Goal: Transaction & Acquisition: Subscribe to service/newsletter

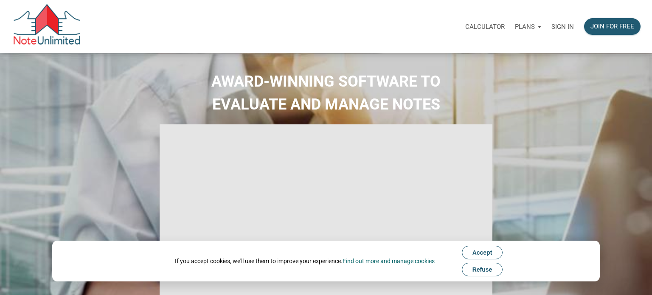
select select
type input "Introduction to new features"
select select
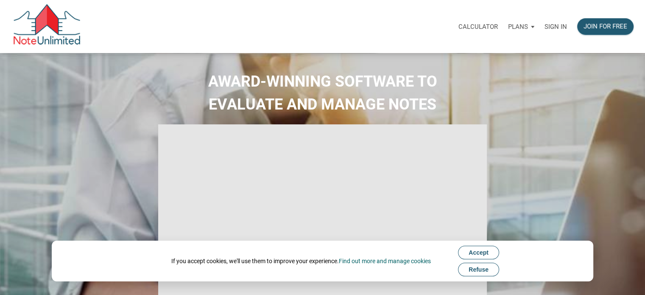
click at [483, 253] on span "Accept" at bounding box center [479, 252] width 20 height 7
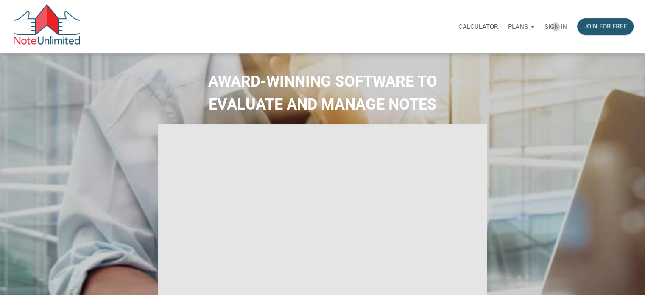
click at [556, 27] on p "Sign in" at bounding box center [556, 27] width 22 height 8
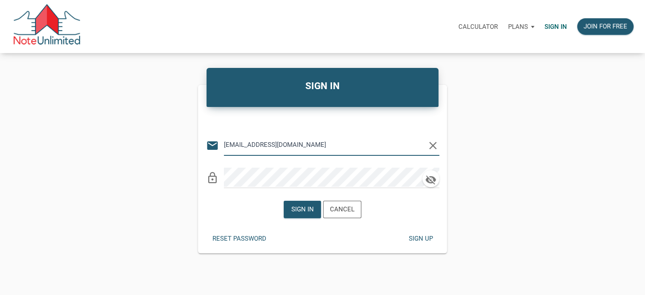
type input "sithachen@gmail.com"
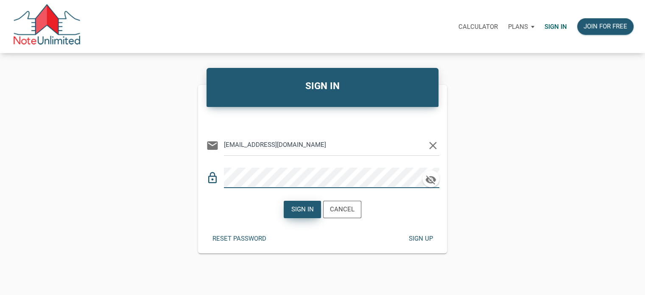
click at [300, 210] on div "Sign in" at bounding box center [303, 210] width 22 height 10
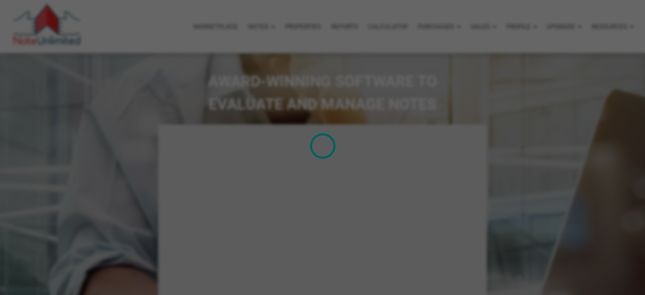
type input "Introduction to new features"
select select
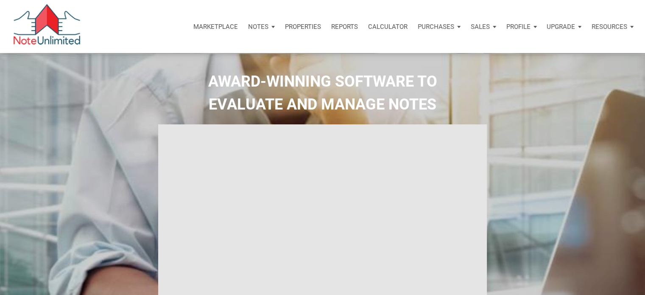
click at [273, 27] on div "Notes" at bounding box center [261, 26] width 37 height 25
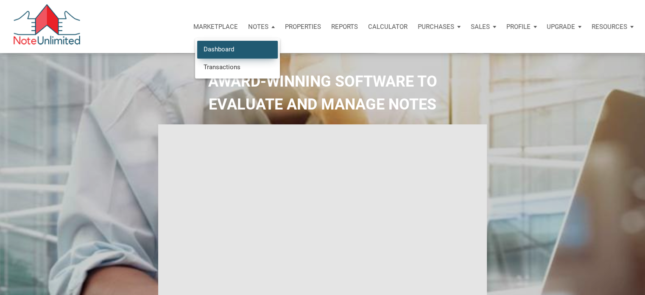
click at [226, 50] on link "Dashboard" at bounding box center [237, 49] width 81 height 17
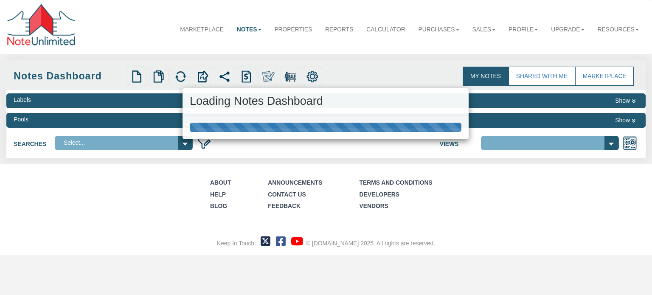
select select "3"
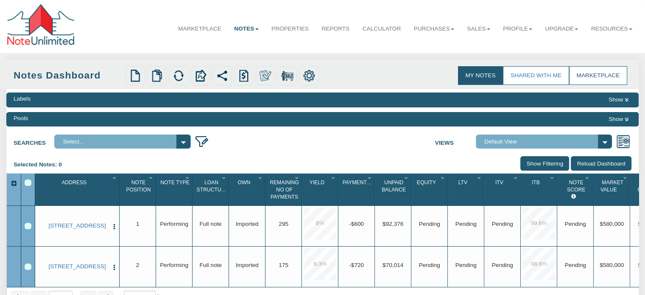
click at [598, 73] on link "Marketplace" at bounding box center [599, 75] width 58 height 19
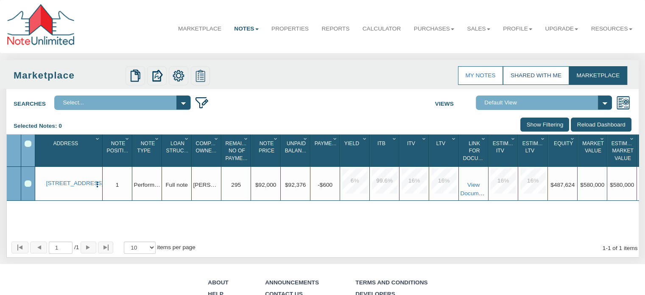
click at [536, 76] on link "Shared with Me" at bounding box center [536, 75] width 66 height 19
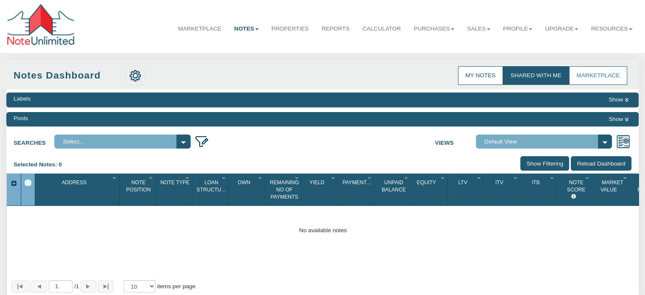
click at [482, 78] on link "My Notes" at bounding box center [480, 75] width 45 height 19
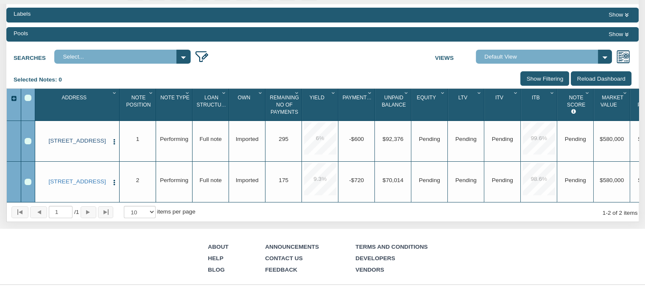
click at [80, 142] on link "0001 B Lafayette Ave, Baltimore, MD, 21202" at bounding box center [77, 141] width 62 height 7
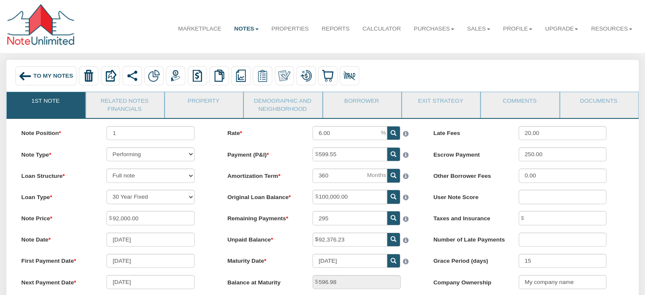
click at [25, 76] on img at bounding box center [25, 76] width 13 height 13
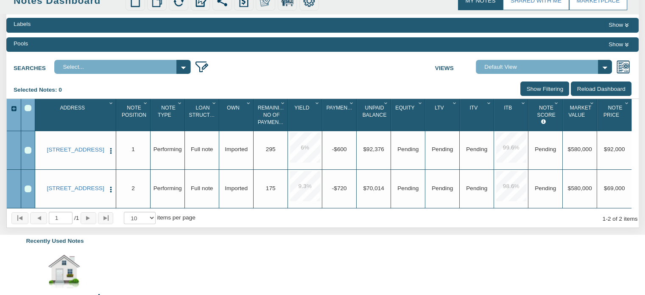
scroll to position [85, 0]
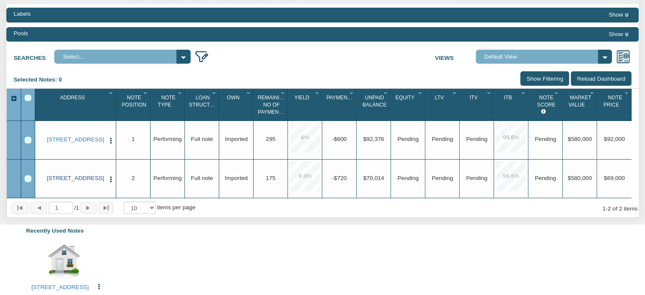
click at [75, 175] on link "0001 B Lafayette Ave, Baltimore, MD, 21202" at bounding box center [75, 178] width 59 height 7
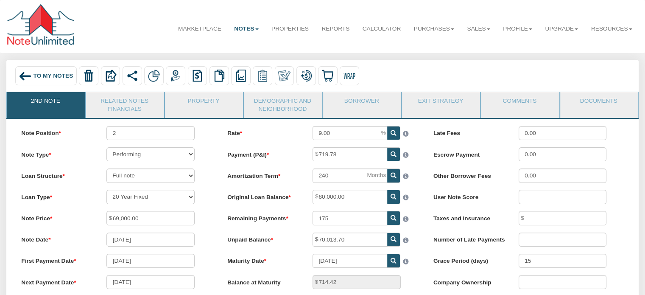
drag, startPoint x: 41, startPoint y: 73, endPoint x: 231, endPoint y: 56, distance: 190.4
click at [41, 73] on span "To My Notes" at bounding box center [54, 76] width 40 height 6
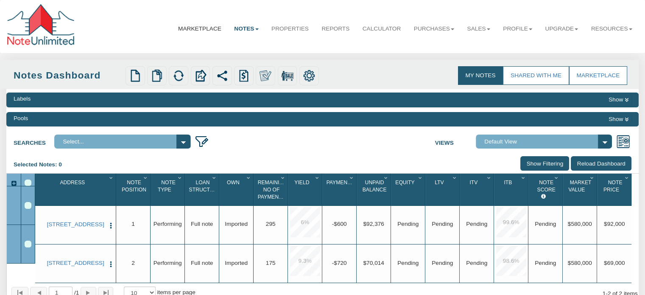
click at [183, 28] on link "Marketplace" at bounding box center [200, 28] width 56 height 21
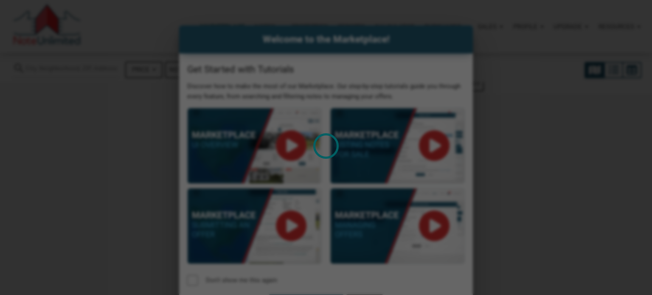
select select
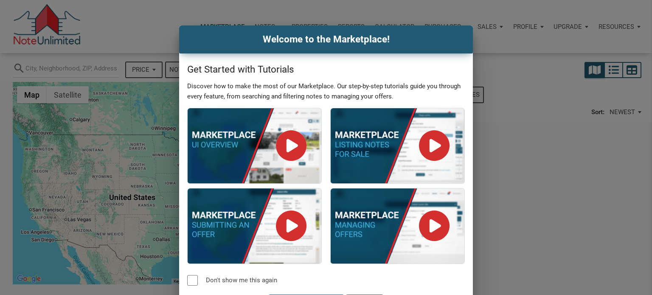
scroll to position [22, 0]
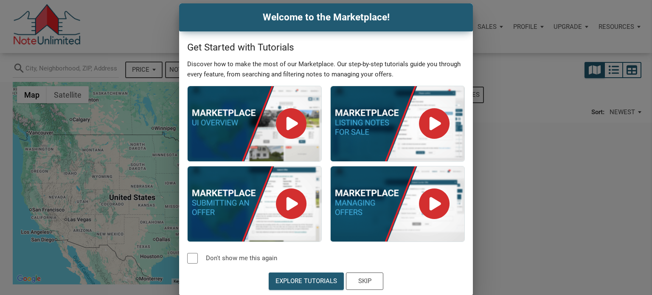
click at [524, 132] on div "Welcome to the Marketplace! Get Started with Tutorials Discover how to make the…" at bounding box center [326, 149] width 652 height 292
click at [362, 284] on div "Skip" at bounding box center [364, 281] width 13 height 10
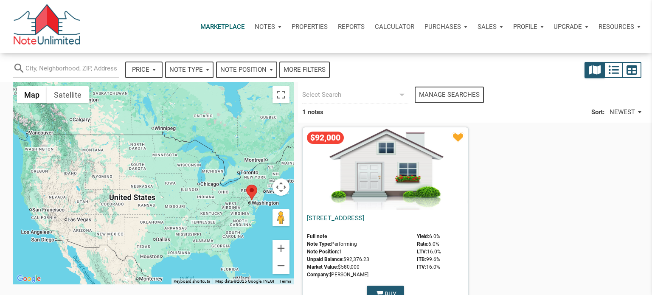
click at [278, 27] on div "Notes" at bounding box center [268, 26] width 37 height 25
click at [214, 25] on p "Marketplace" at bounding box center [222, 27] width 44 height 8
click at [269, 26] on p "Notes" at bounding box center [265, 27] width 20 height 8
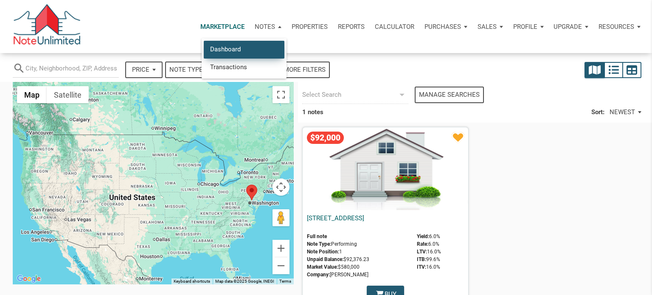
click at [239, 50] on link "Dashboard" at bounding box center [244, 49] width 81 height 17
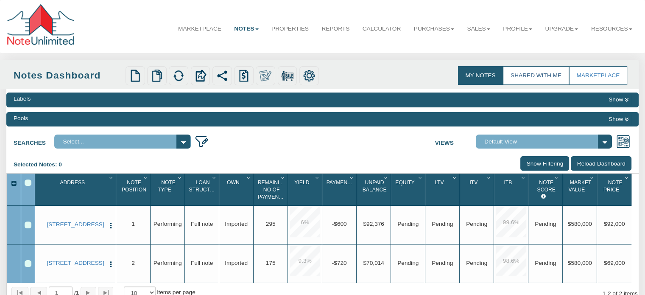
click at [539, 81] on link "Shared with Me" at bounding box center [536, 75] width 66 height 19
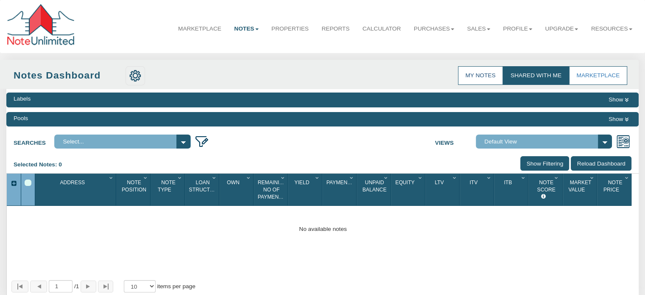
click at [477, 79] on link "My Notes" at bounding box center [480, 75] width 45 height 19
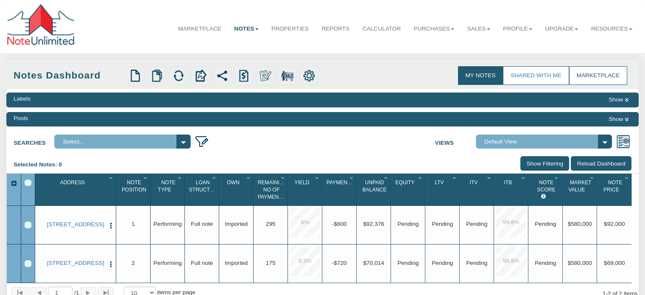
click at [597, 76] on link "Marketplace" at bounding box center [599, 75] width 58 height 19
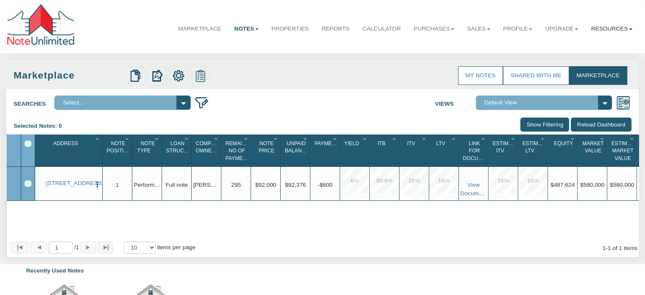
click at [631, 29] on b at bounding box center [630, 29] width 3 height 2
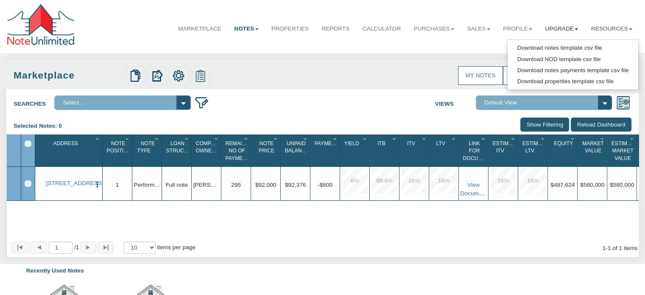
click at [574, 30] on link "Upgrade" at bounding box center [562, 28] width 46 height 21
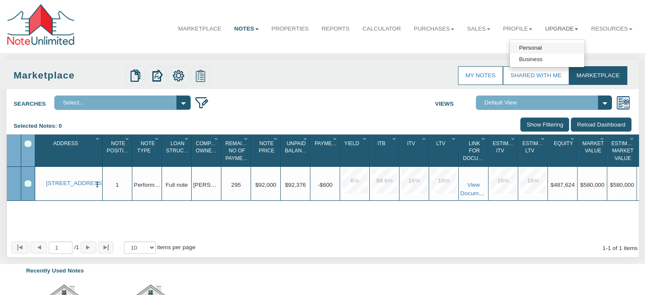
click at [532, 51] on link "Personal" at bounding box center [547, 47] width 75 height 11
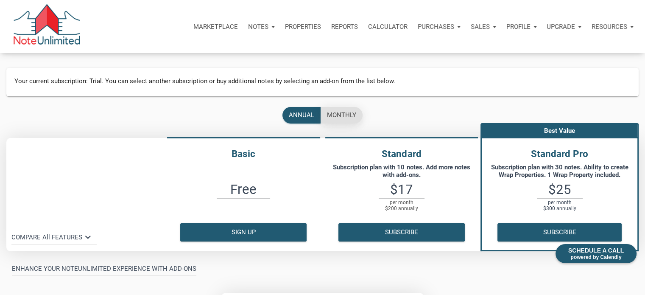
click at [344, 116] on div "monthly" at bounding box center [341, 115] width 29 height 10
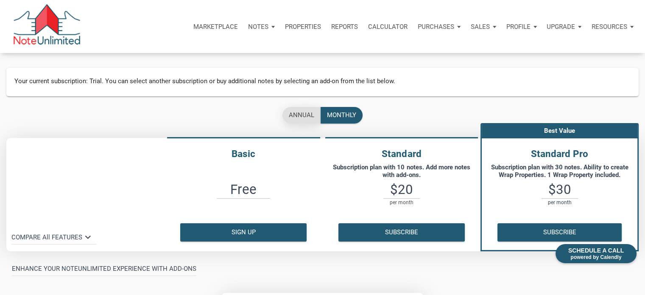
click at [300, 112] on div "annual" at bounding box center [301, 115] width 25 height 10
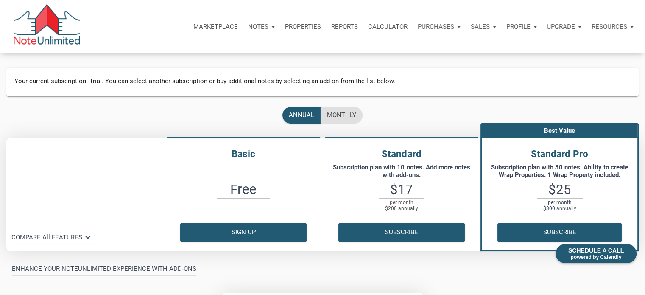
click at [605, 255] on span "powered by Calendly" at bounding box center [597, 257] width 56 height 6
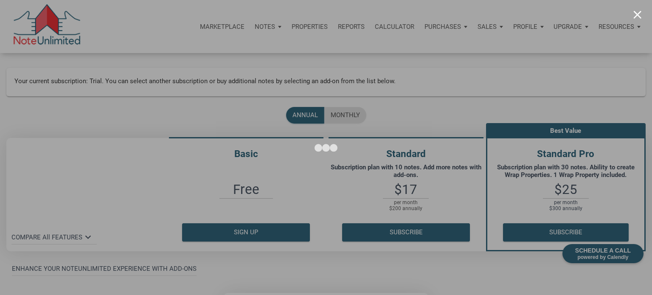
click at [637, 13] on div at bounding box center [637, 15] width 8 height 8
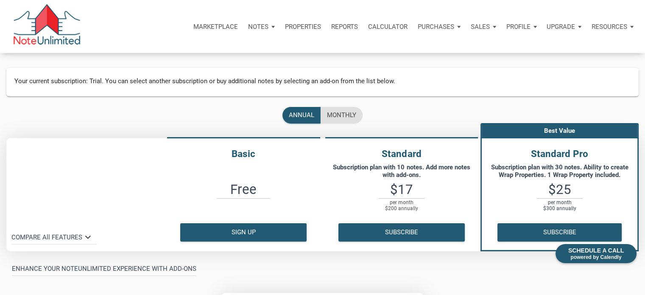
click at [495, 26] on div "Sales" at bounding box center [484, 26] width 36 height 25
click at [526, 55] on div "Your current subscription: Trial. You can select another subscription or buy ad…" at bounding box center [322, 268] width 645 height 431
click at [457, 28] on div "Purchases" at bounding box center [439, 26] width 53 height 25
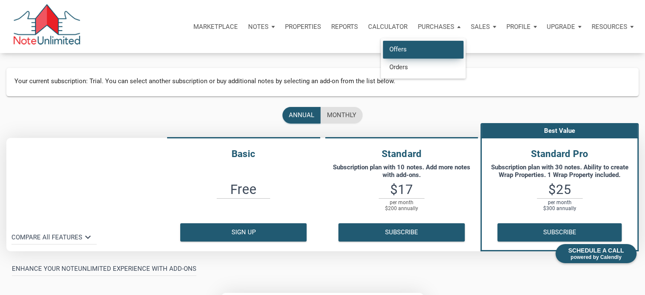
click at [407, 47] on link "Offers" at bounding box center [423, 49] width 81 height 17
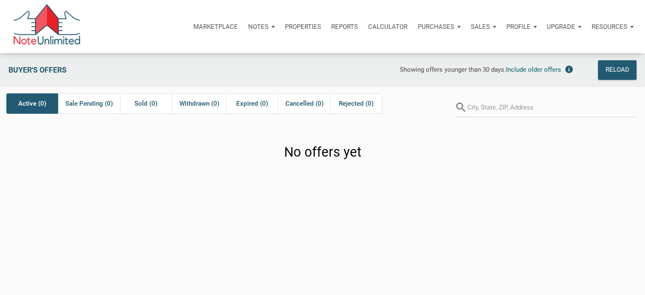
click at [459, 25] on div "Purchases" at bounding box center [439, 26] width 53 height 25
click at [398, 67] on link "Orders" at bounding box center [423, 66] width 81 height 17
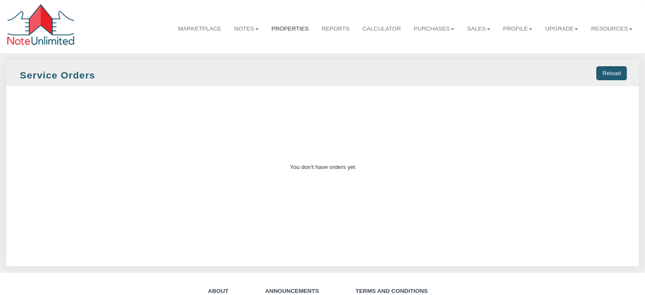
click at [283, 33] on link "Properties" at bounding box center [290, 28] width 50 height 21
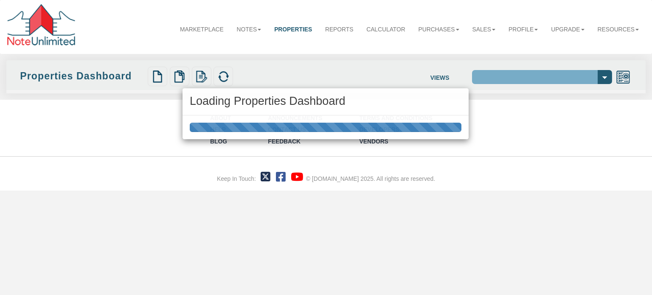
select select "138"
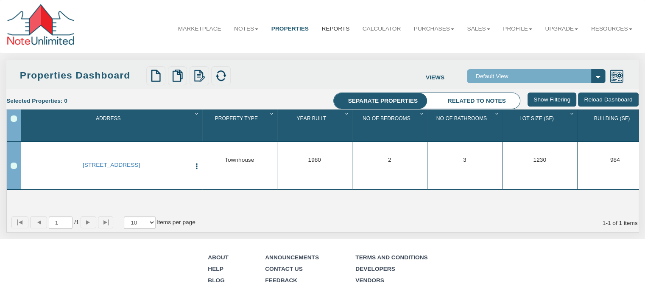
click at [323, 29] on link "Reports" at bounding box center [335, 28] width 41 height 21
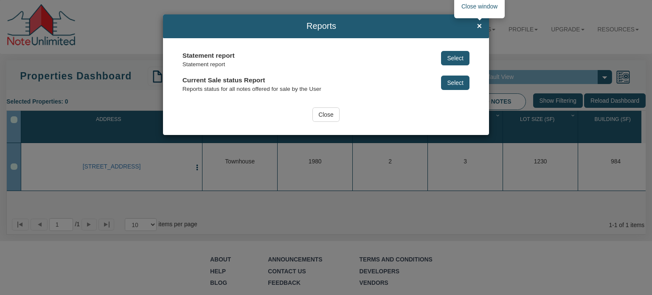
click at [480, 24] on span "×" at bounding box center [479, 26] width 5 height 9
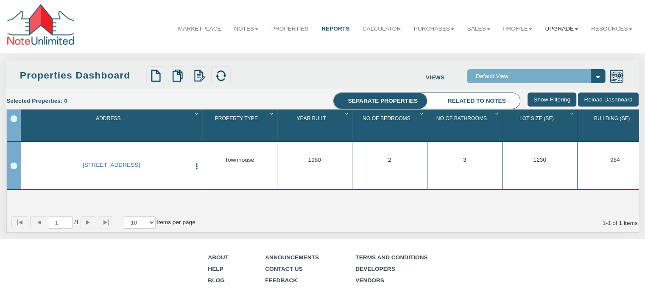
click at [575, 29] on b at bounding box center [576, 29] width 3 height 2
click at [533, 48] on link "Personal" at bounding box center [547, 47] width 75 height 11
